Goal: Navigation & Orientation: Find specific page/section

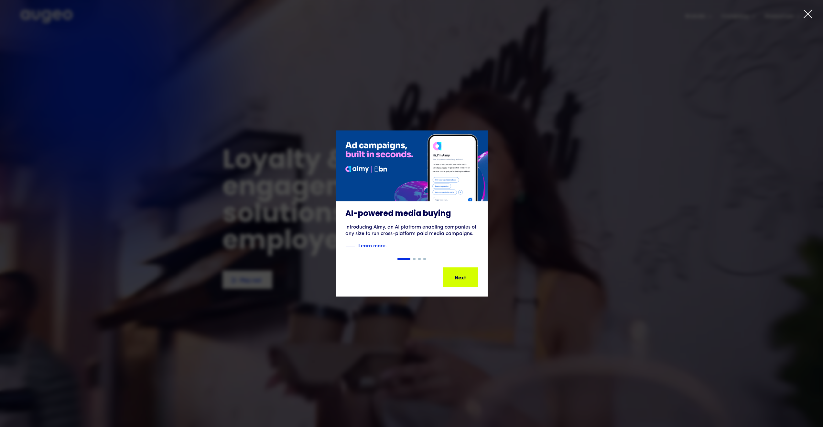
click at [457, 276] on div "Next" at bounding box center [455, 277] width 11 height 8
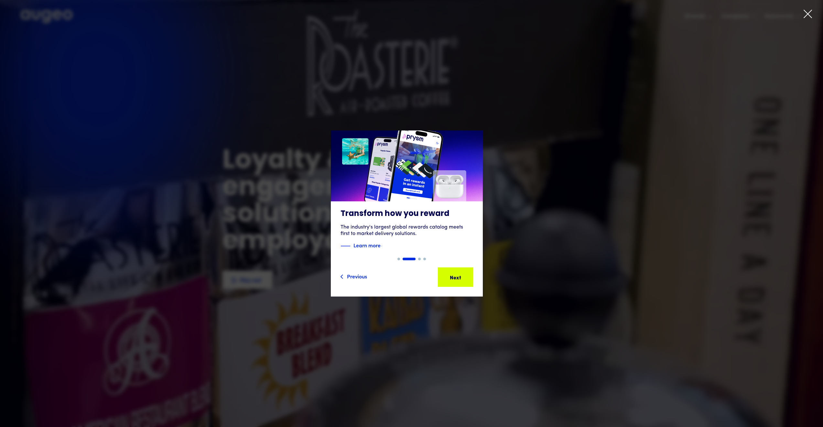
click at [178, 49] on div at bounding box center [411, 213] width 823 height 427
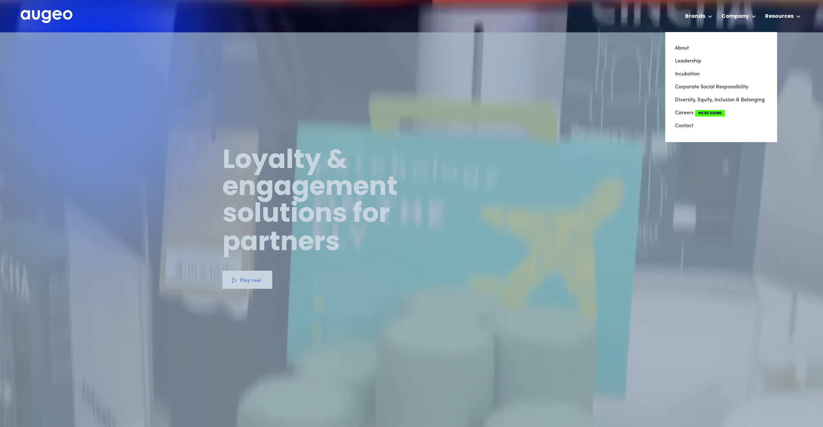
click at [694, 60] on link "Leadership" at bounding box center [721, 61] width 93 height 13
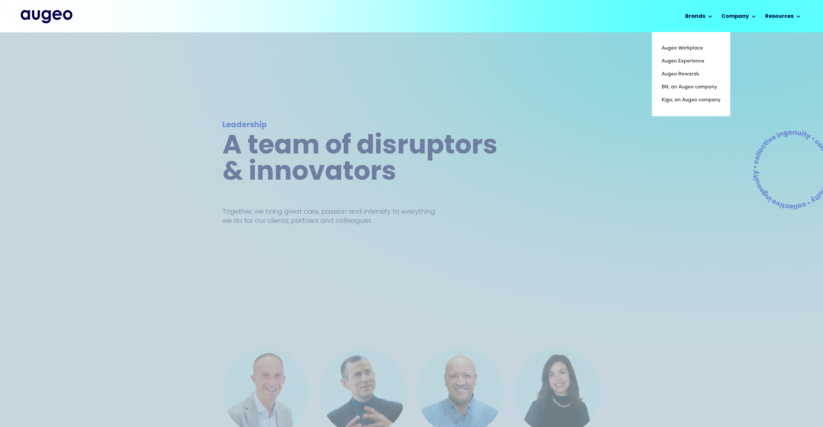
click at [691, 60] on link "Augeo Experience" at bounding box center [691, 61] width 59 height 13
